Goal: Task Accomplishment & Management: Use online tool/utility

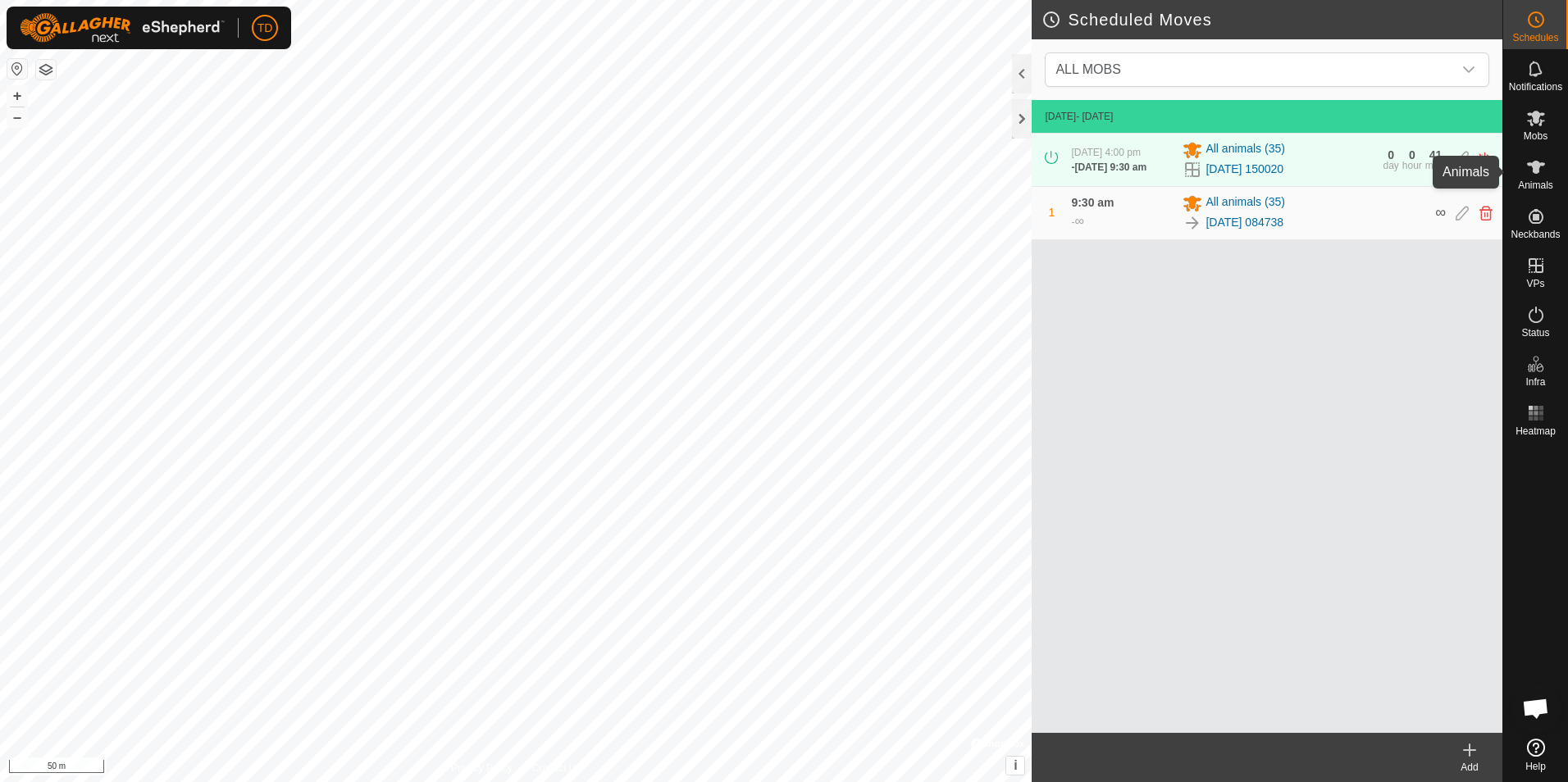
click at [1538, 169] on icon at bounding box center [1535, 167] width 18 height 13
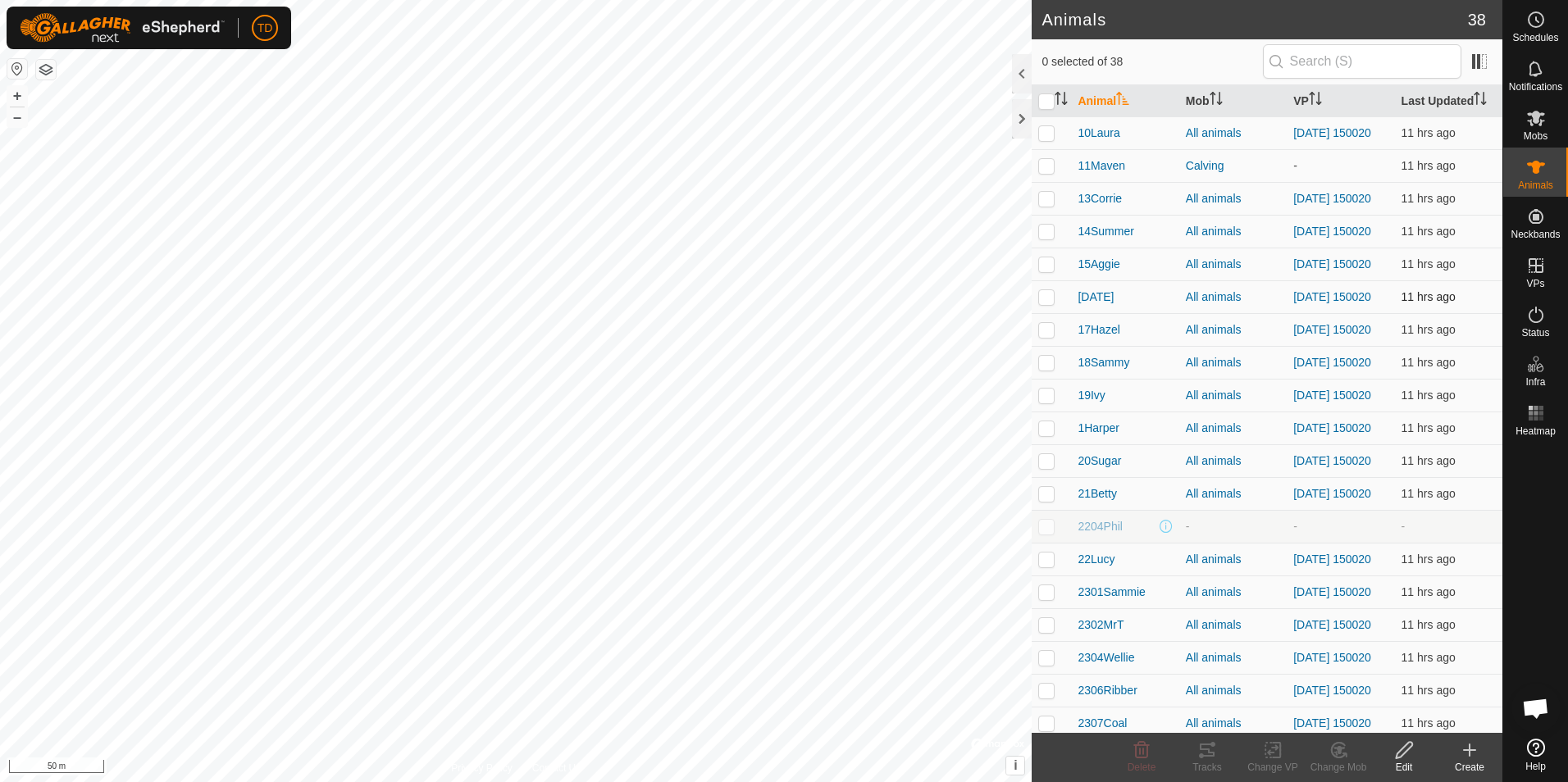
click at [1049, 304] on p-checkbox at bounding box center [1046, 296] width 17 height 13
click at [1340, 750] on icon at bounding box center [1339, 750] width 12 height 8
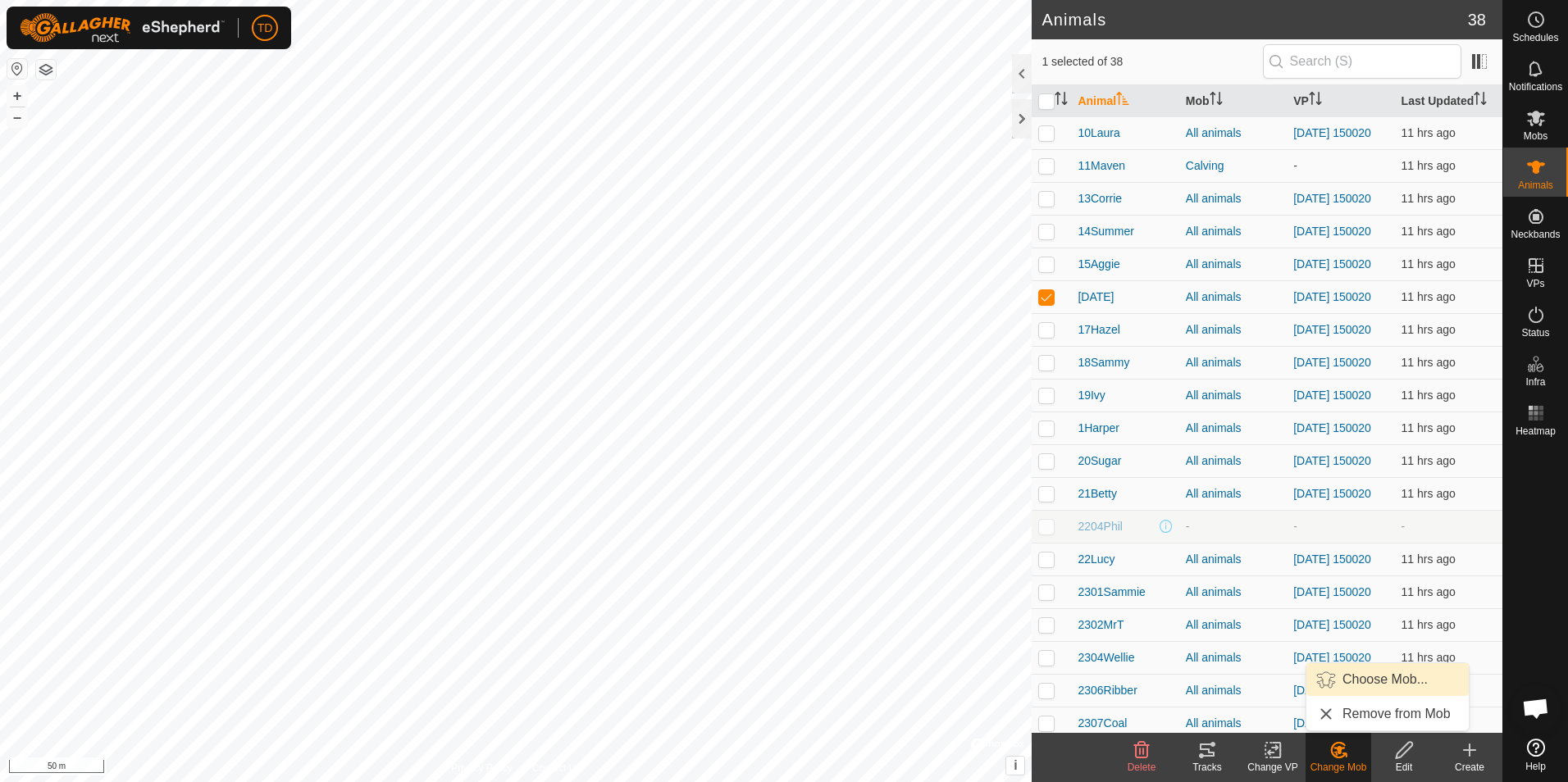
click at [1372, 676] on link "Choose Mob..." at bounding box center [1387, 679] width 163 height 33
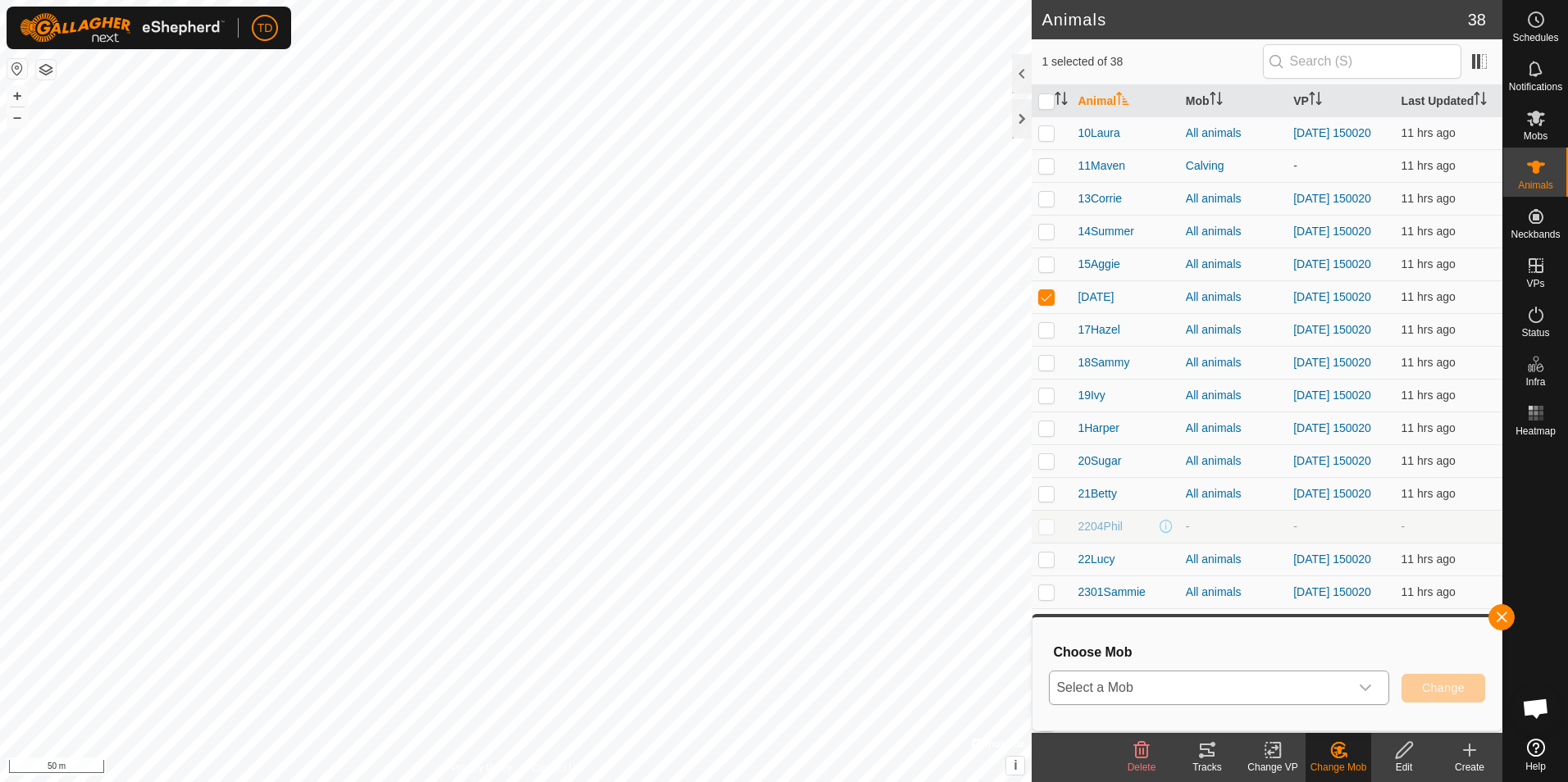
click at [1362, 688] on icon "dropdown trigger" at bounding box center [1365, 688] width 13 height 13
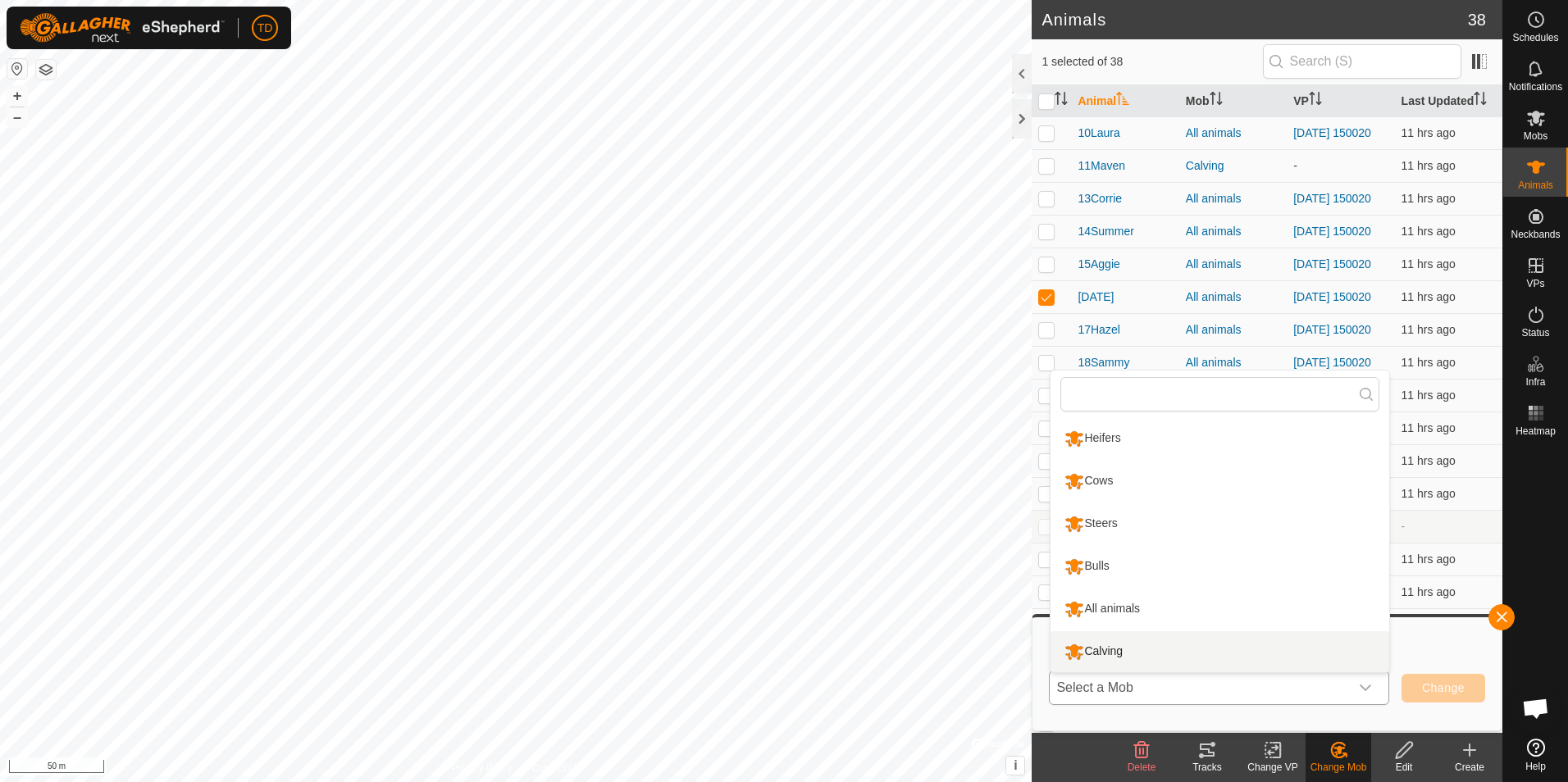
click at [1144, 657] on li "Calving" at bounding box center [1219, 651] width 338 height 41
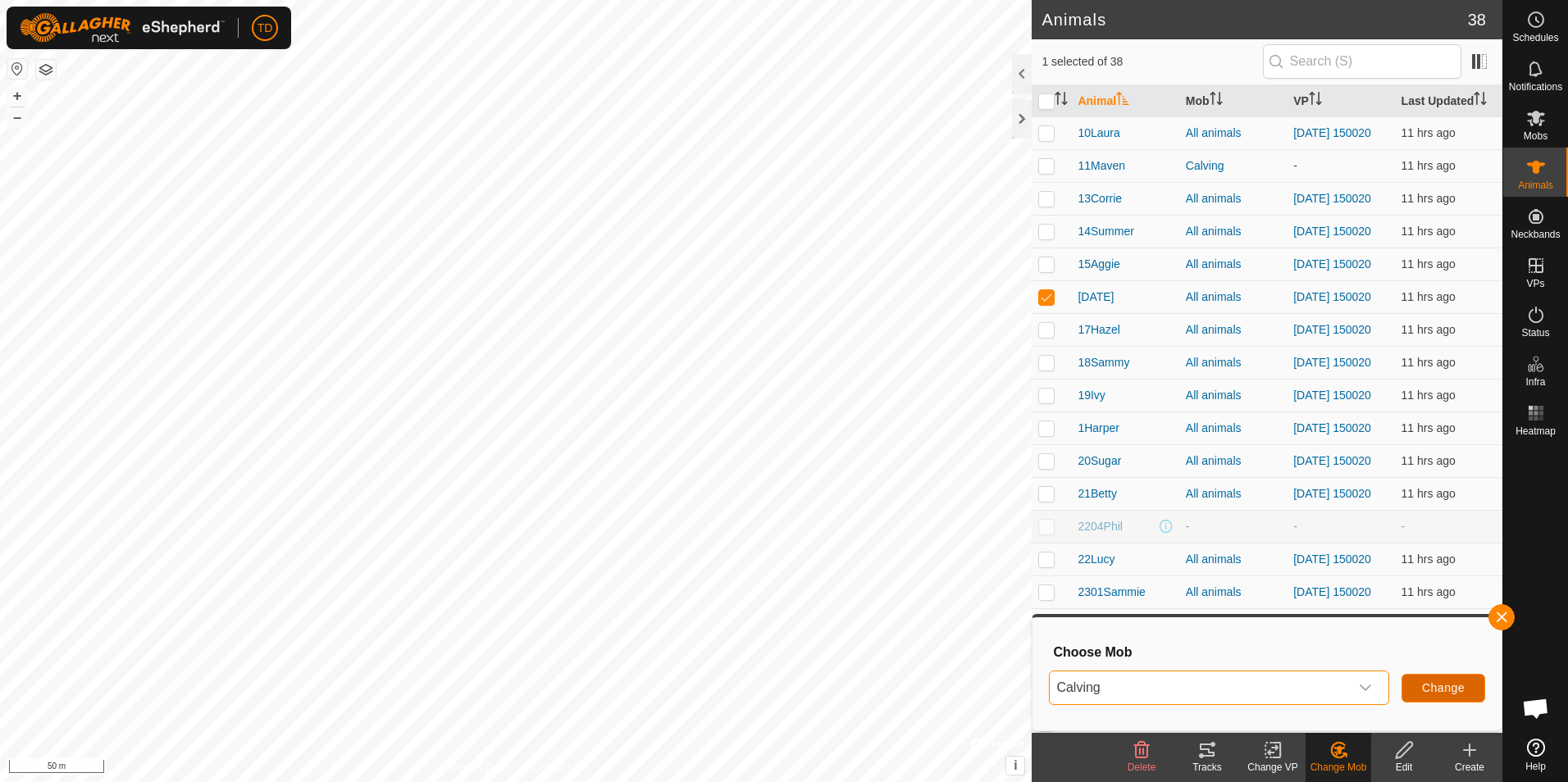
click at [1449, 684] on span "Change" at bounding box center [1443, 688] width 43 height 13
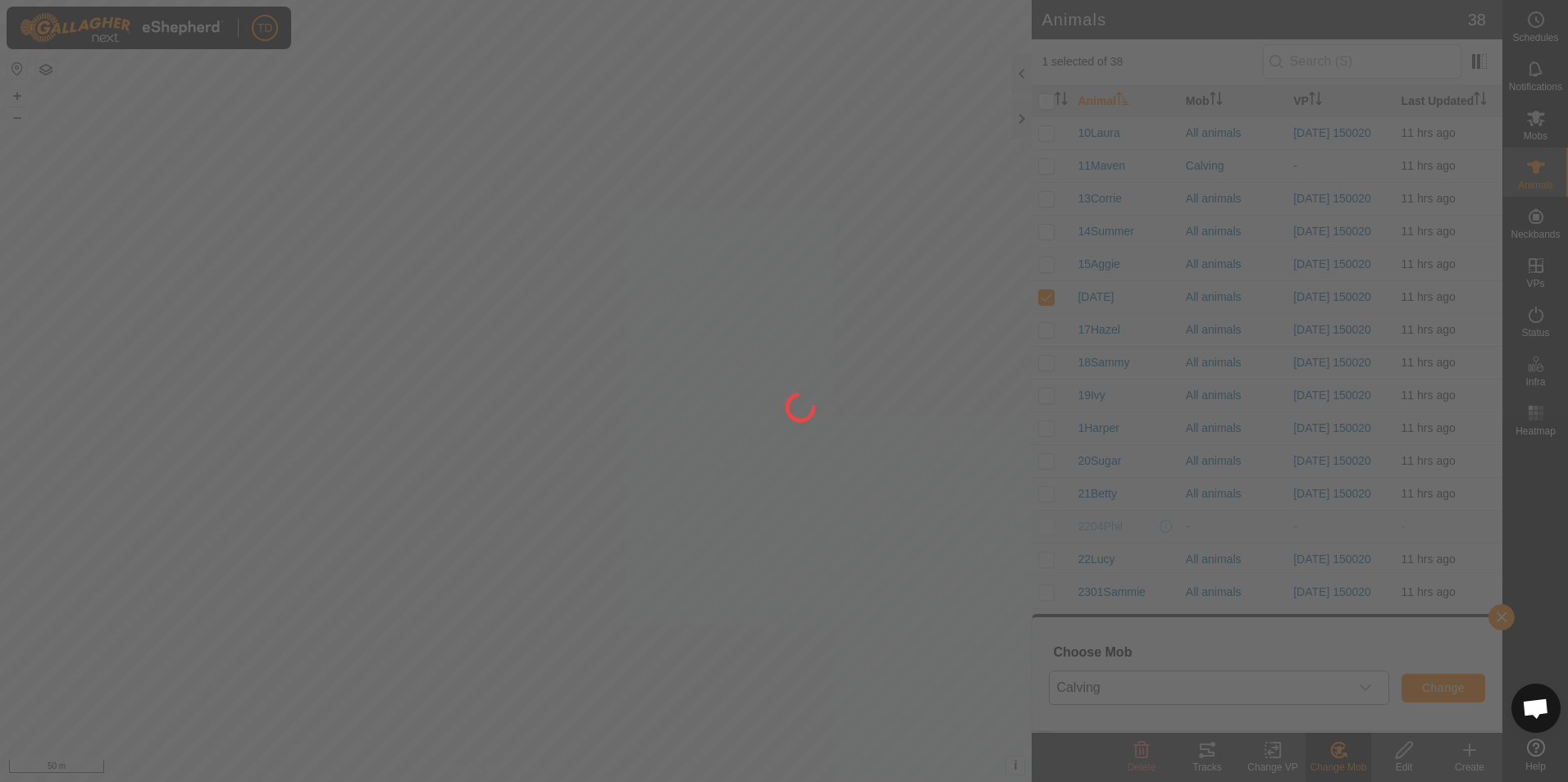
checkbox input "false"
